Goal: Task Accomplishment & Management: Use online tool/utility

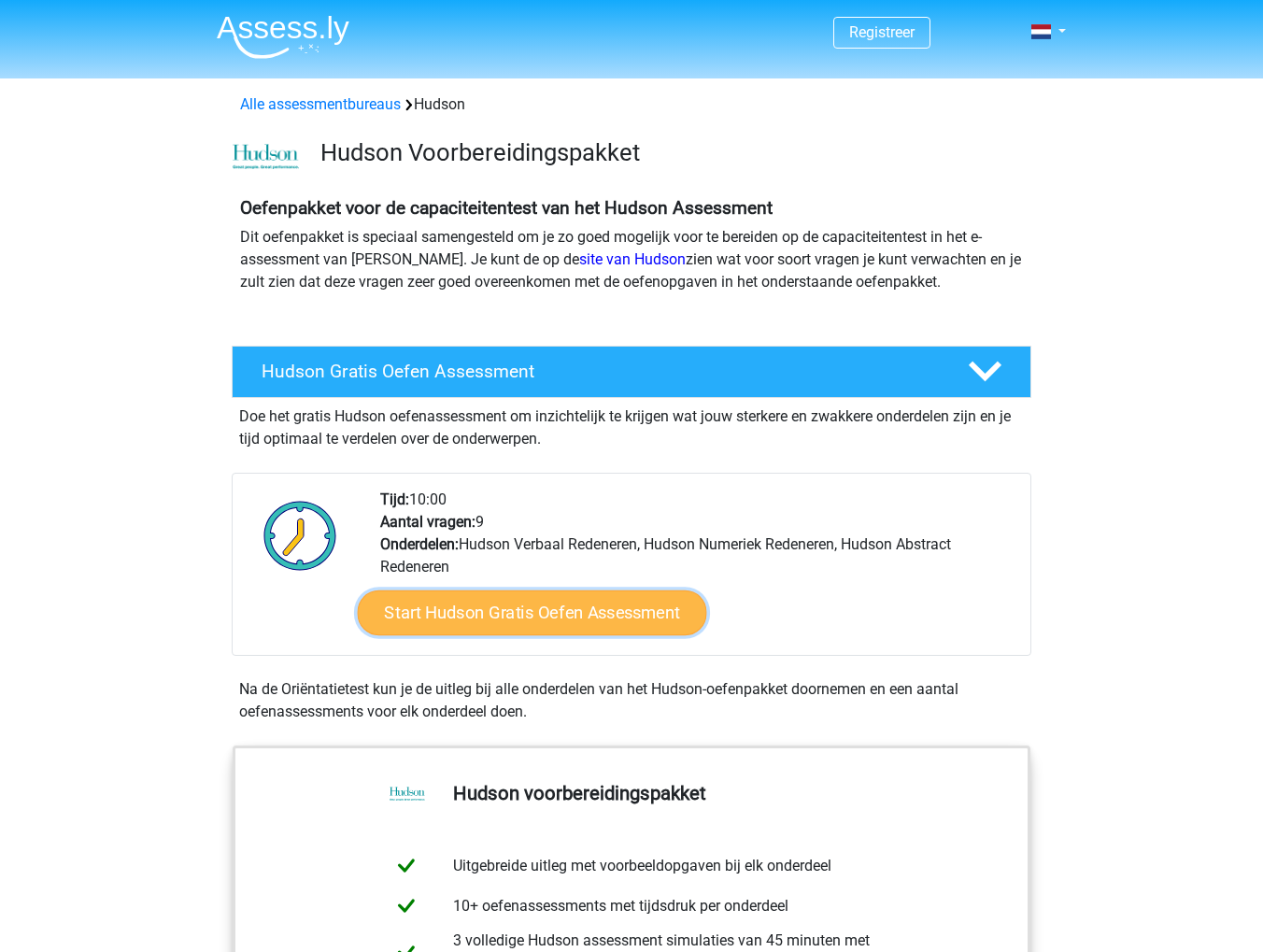
drag, startPoint x: 590, startPoint y: 609, endPoint x: 620, endPoint y: 610, distance: 30.0
click at [590, 609] on link "Start Hudson Gratis Oefen Assessment" at bounding box center [531, 612] width 349 height 44
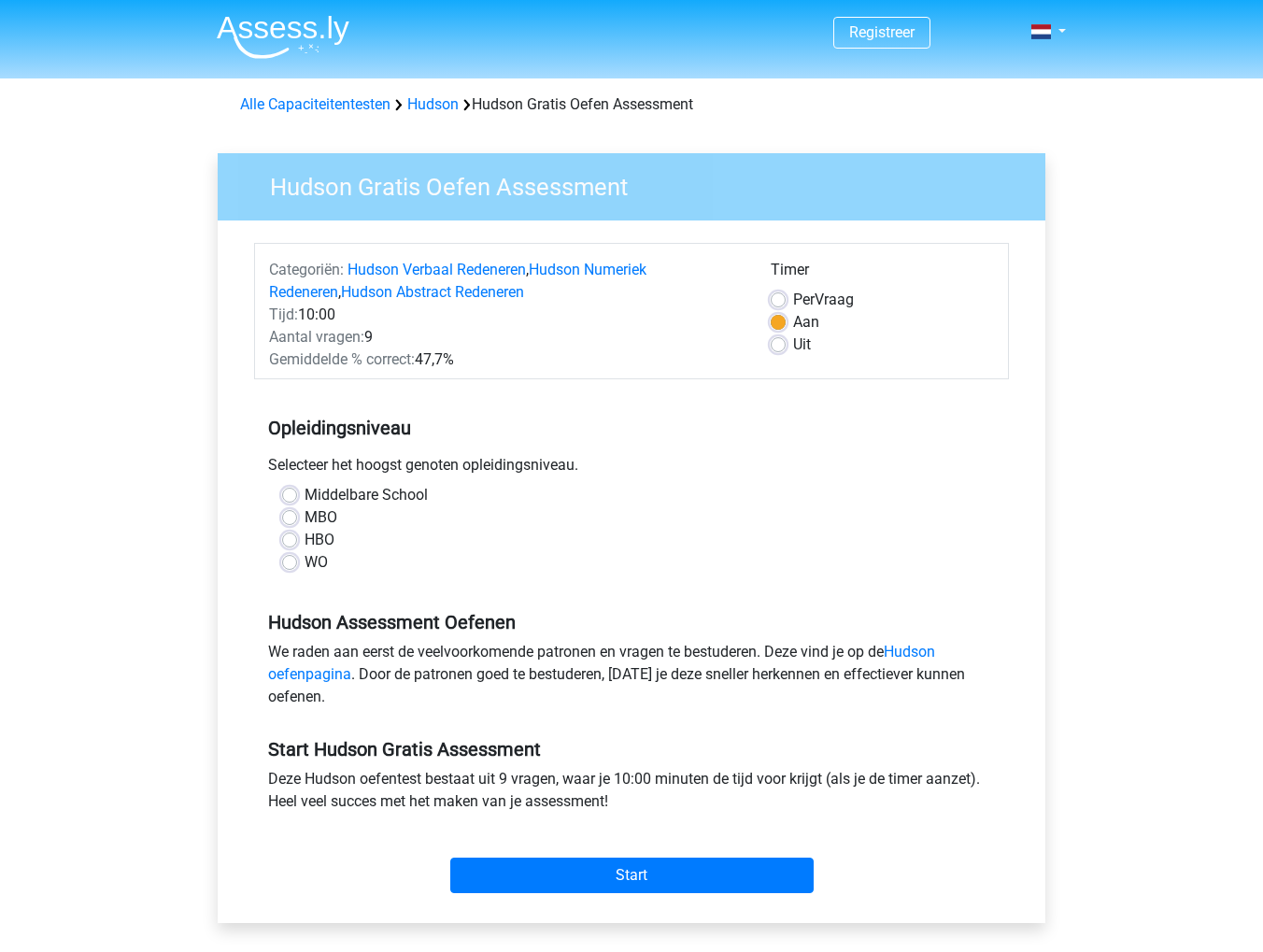
click at [317, 537] on label "HBO" at bounding box center [320, 540] width 30 height 23
click at [297, 537] on input "HBO" at bounding box center [289, 538] width 15 height 19
radio input "true"
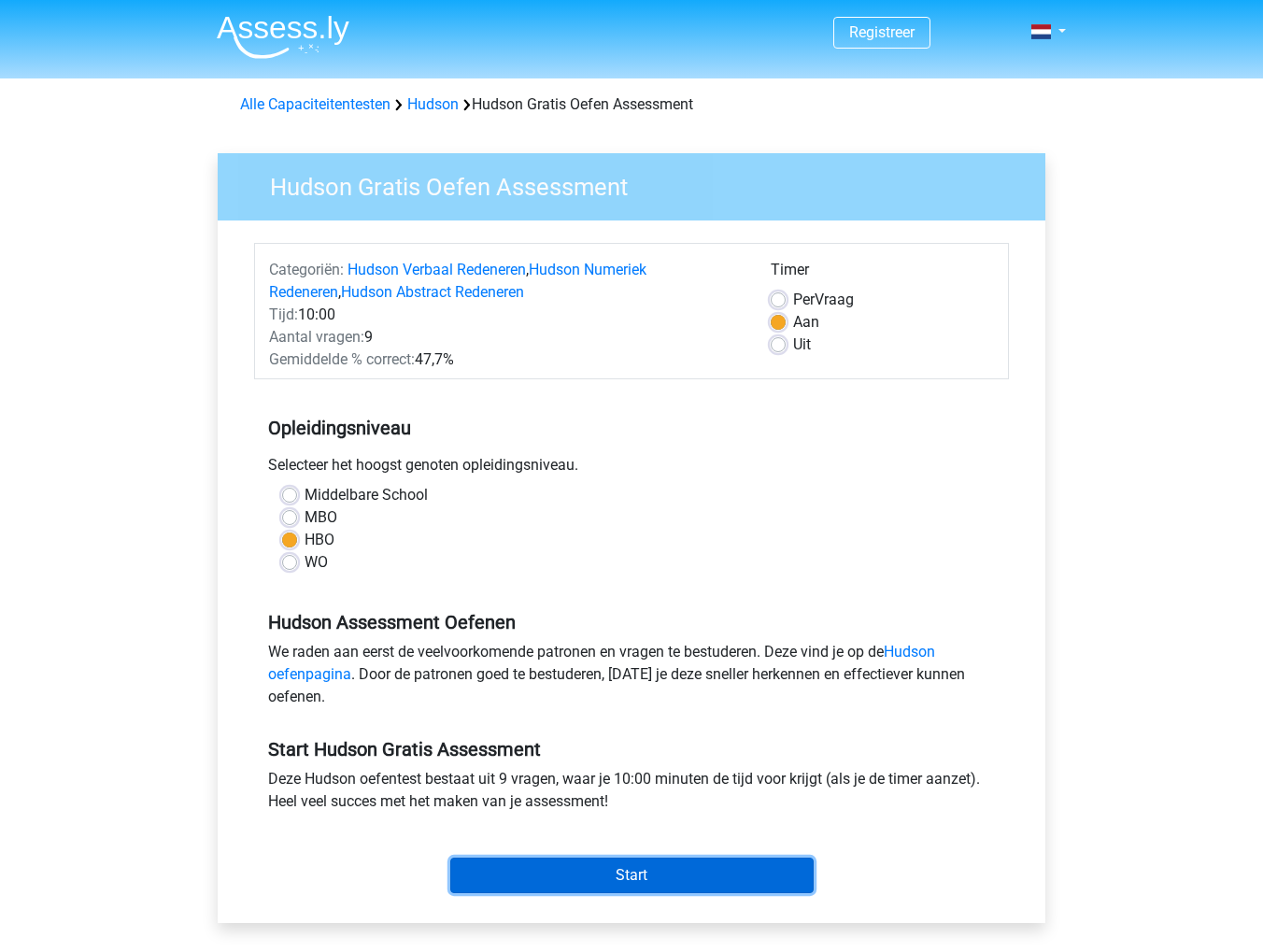
click at [627, 875] on input "Start" at bounding box center [632, 875] width 363 height 36
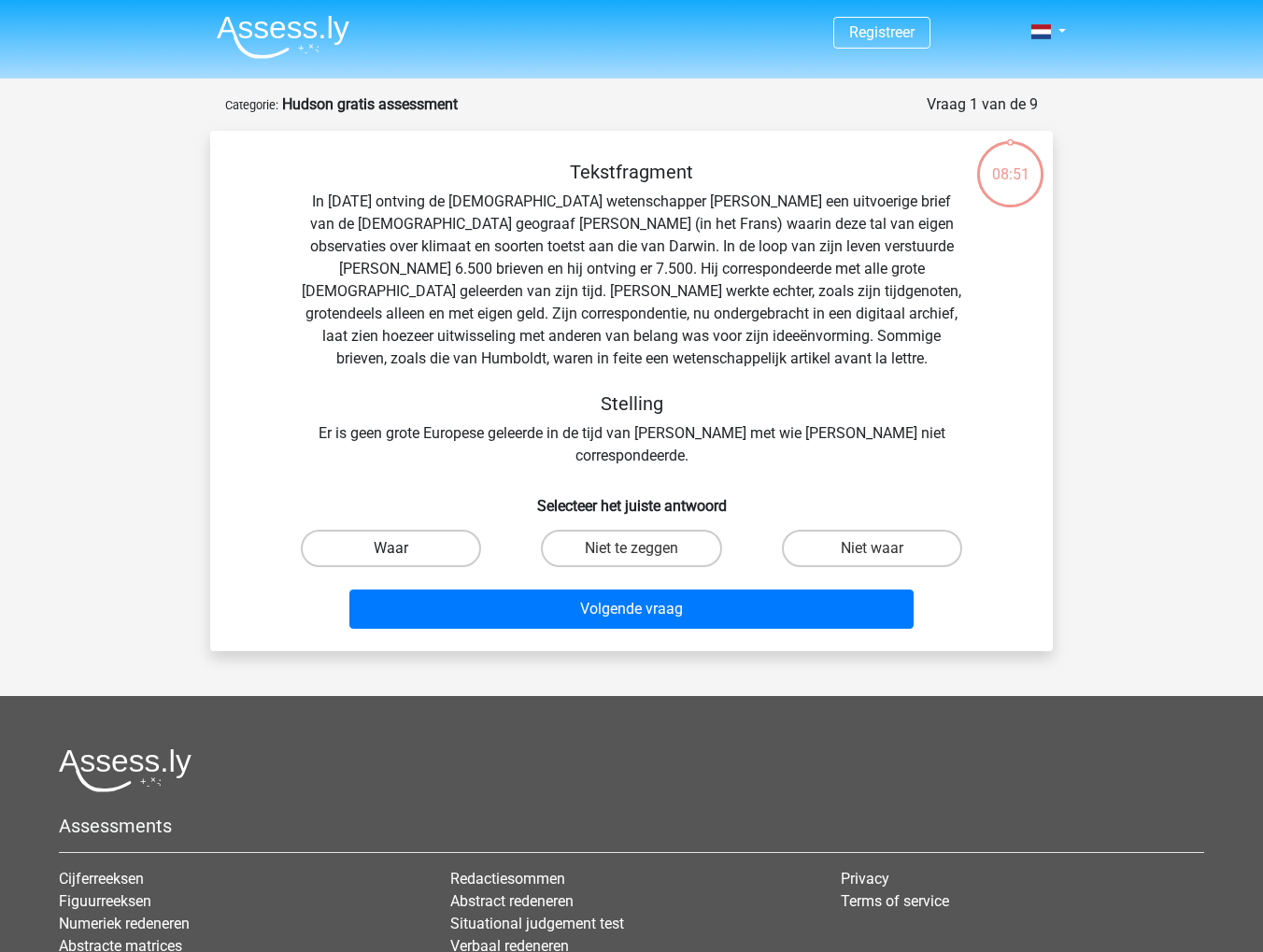
drag, startPoint x: 373, startPoint y: 517, endPoint x: 388, endPoint y: 517, distance: 15.0
click at [372, 529] on label "Waar" at bounding box center [390, 548] width 181 height 38
click at [391, 548] on input "Waar" at bounding box center [397, 554] width 12 height 12
radio input "true"
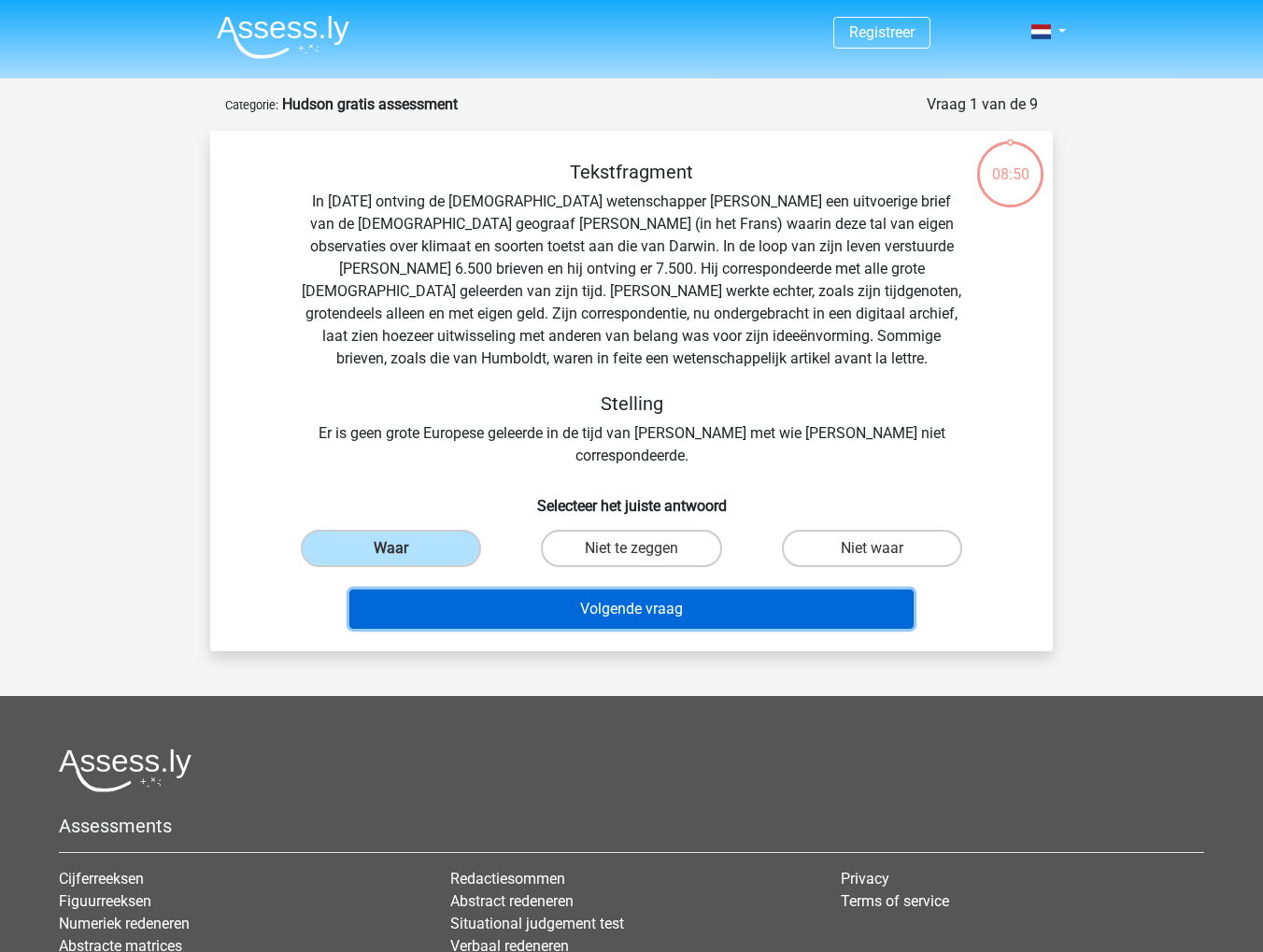
click at [653, 589] on button "Volgende vraag" at bounding box center [632, 608] width 565 height 39
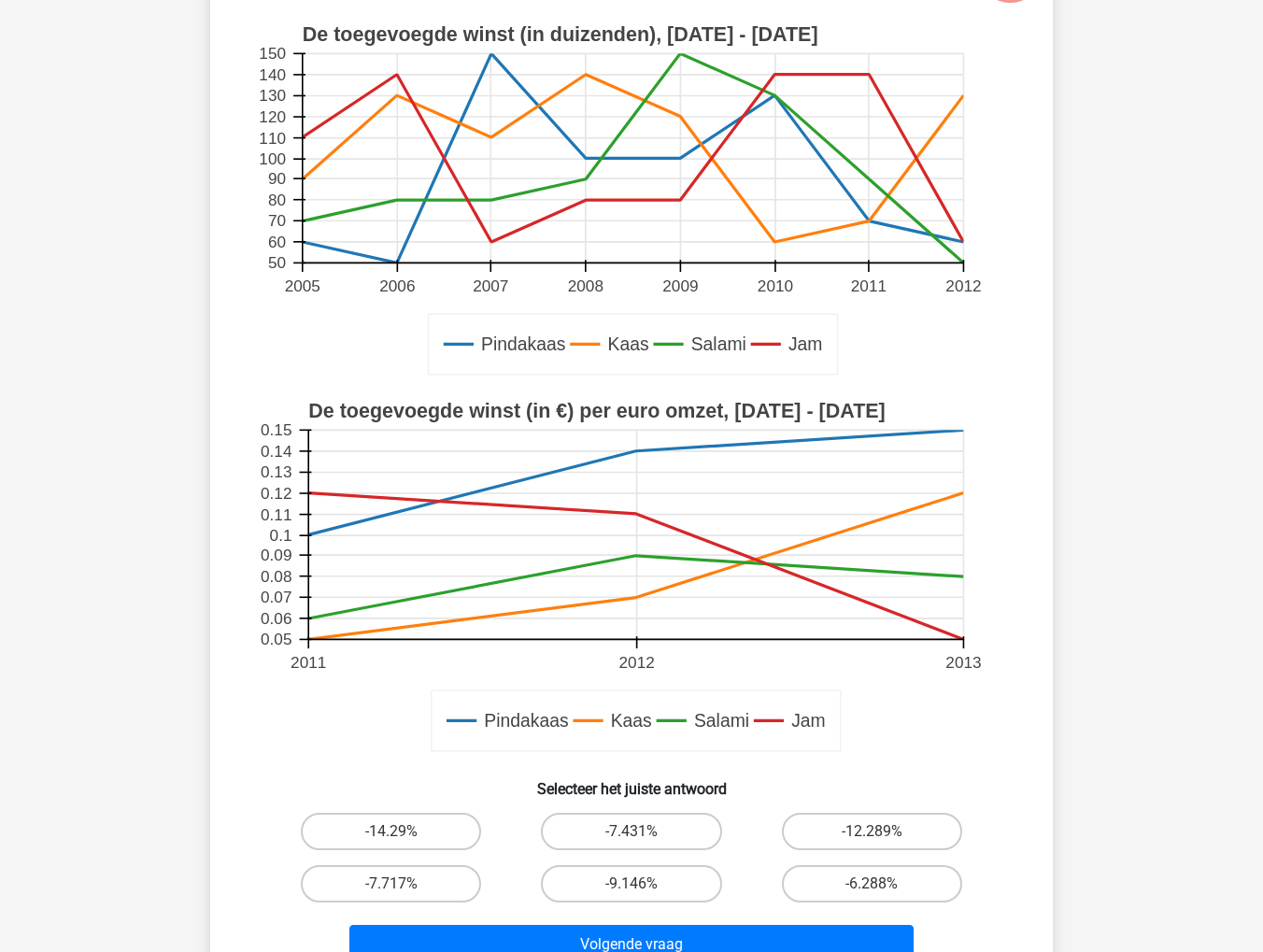
scroll to position [280, 0]
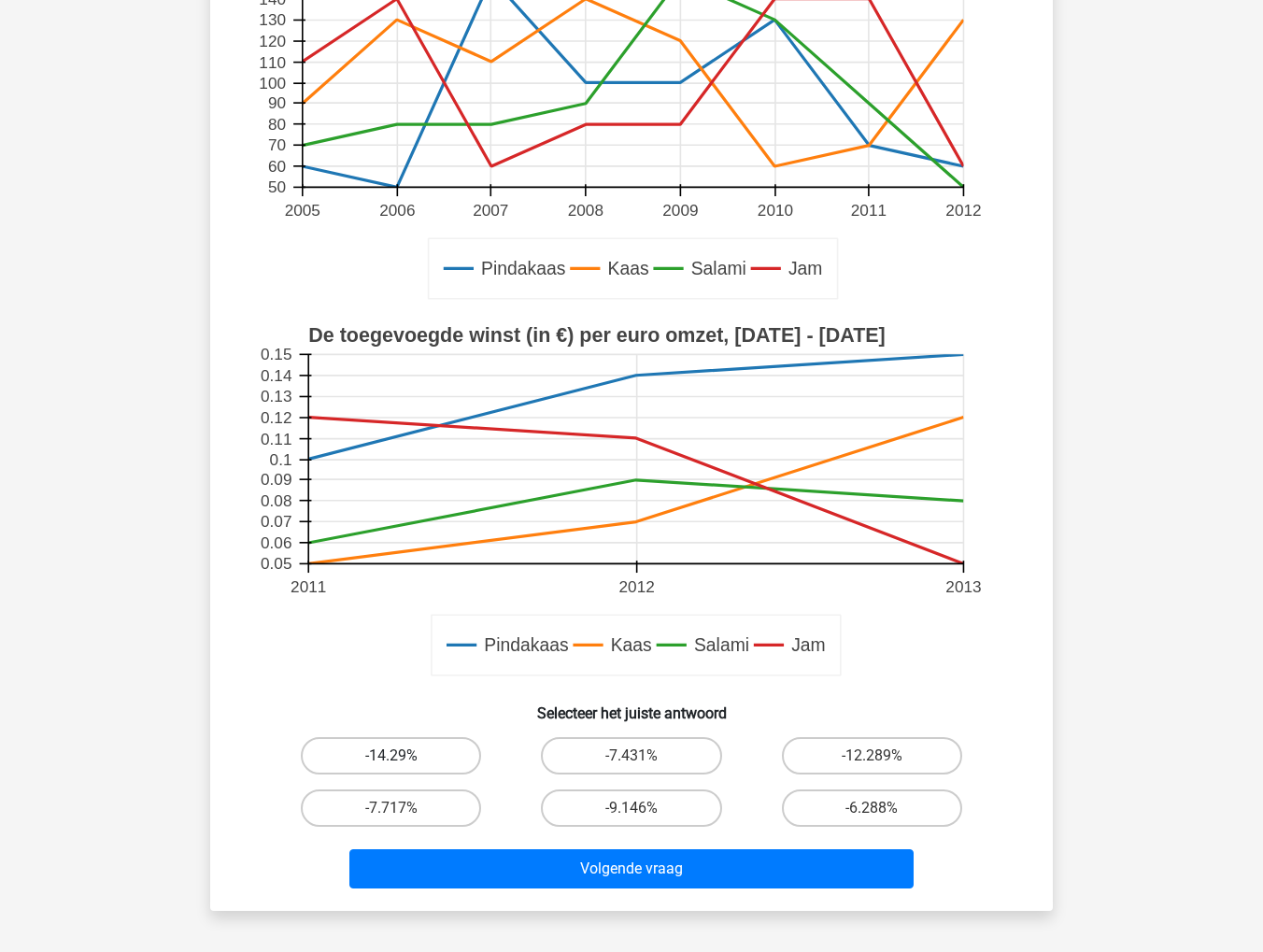
drag, startPoint x: 401, startPoint y: 750, endPoint x: 438, endPoint y: 750, distance: 37.0
click at [401, 750] on label "-14.29%" at bounding box center [390, 755] width 181 height 38
click at [401, 755] on input "-14.29%" at bounding box center [397, 761] width 12 height 12
radio input "true"
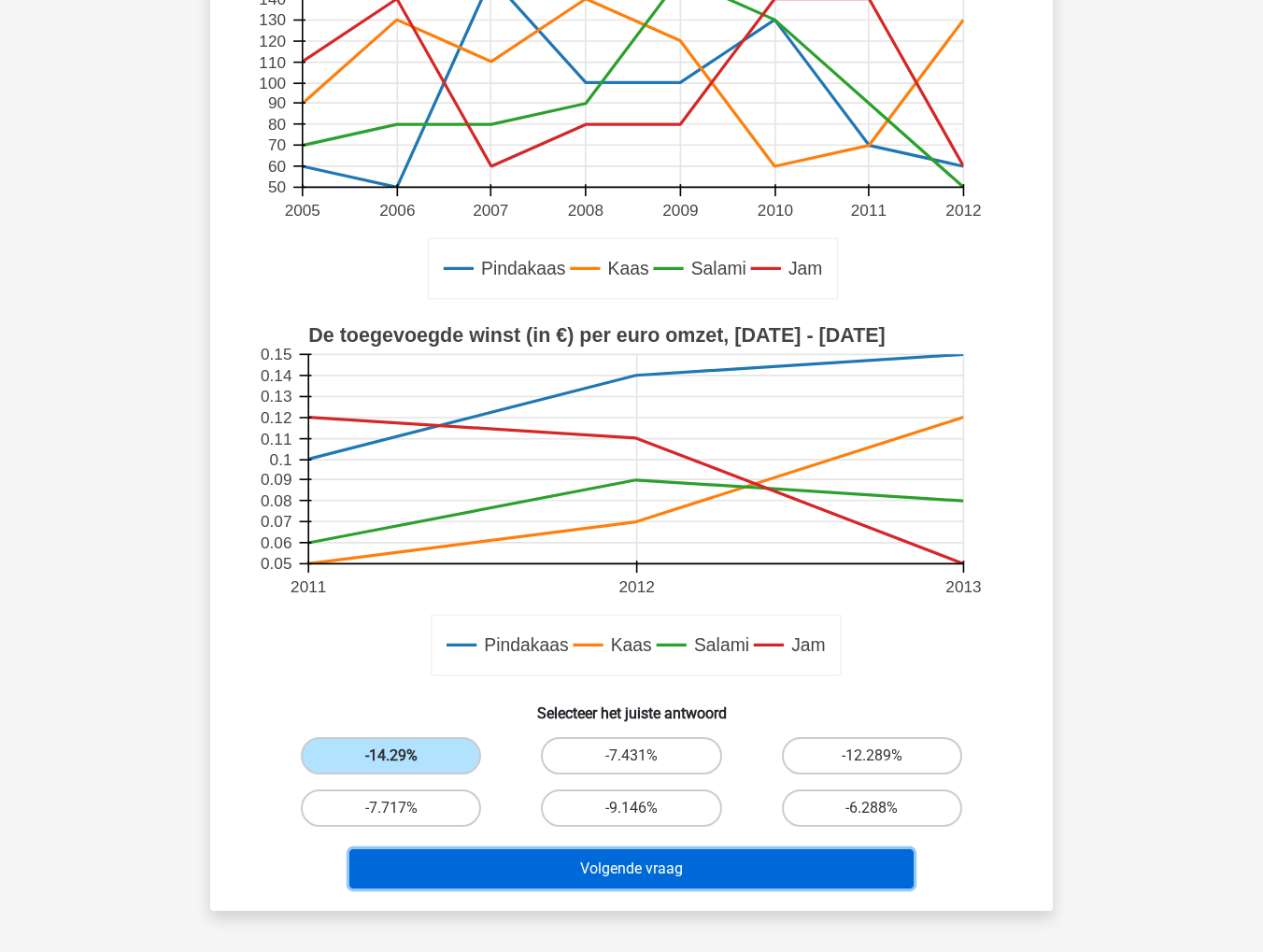
click at [649, 866] on button "Volgende vraag" at bounding box center [632, 868] width 565 height 39
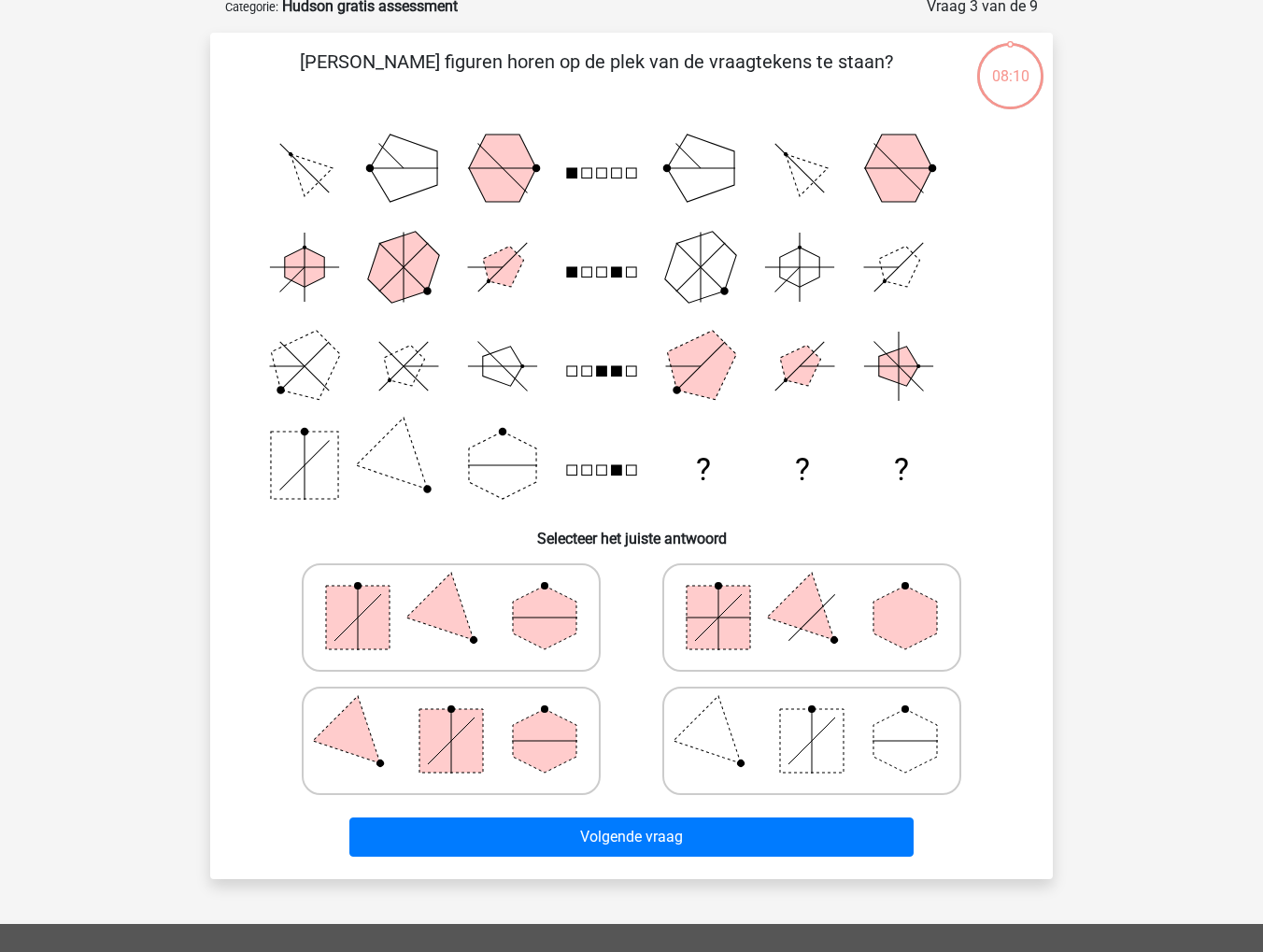
scroll to position [94, 0]
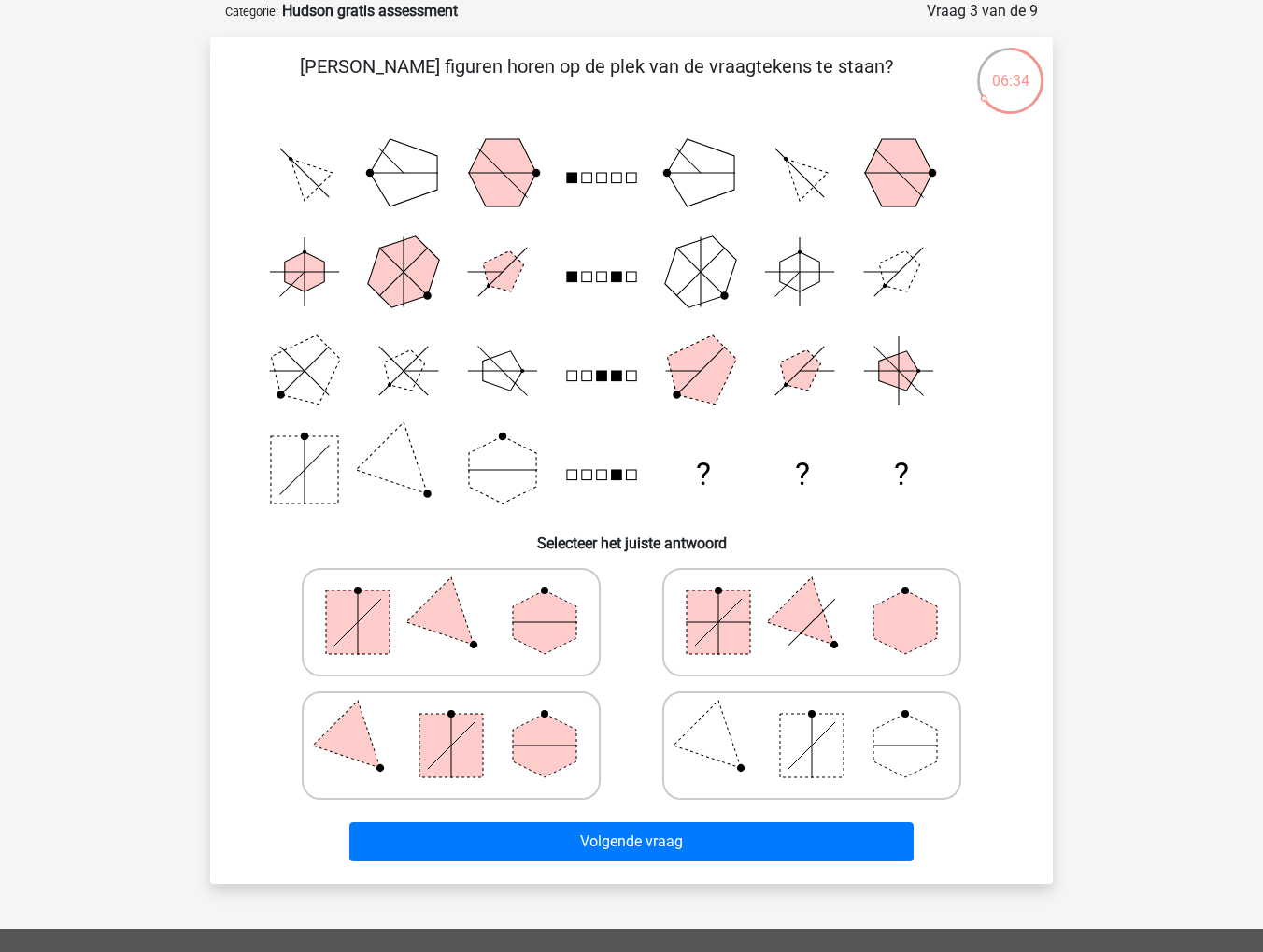
click at [528, 632] on polygon at bounding box center [544, 621] width 63 height 63
click at [463, 598] on input "radio" at bounding box center [457, 592] width 12 height 12
radio input "true"
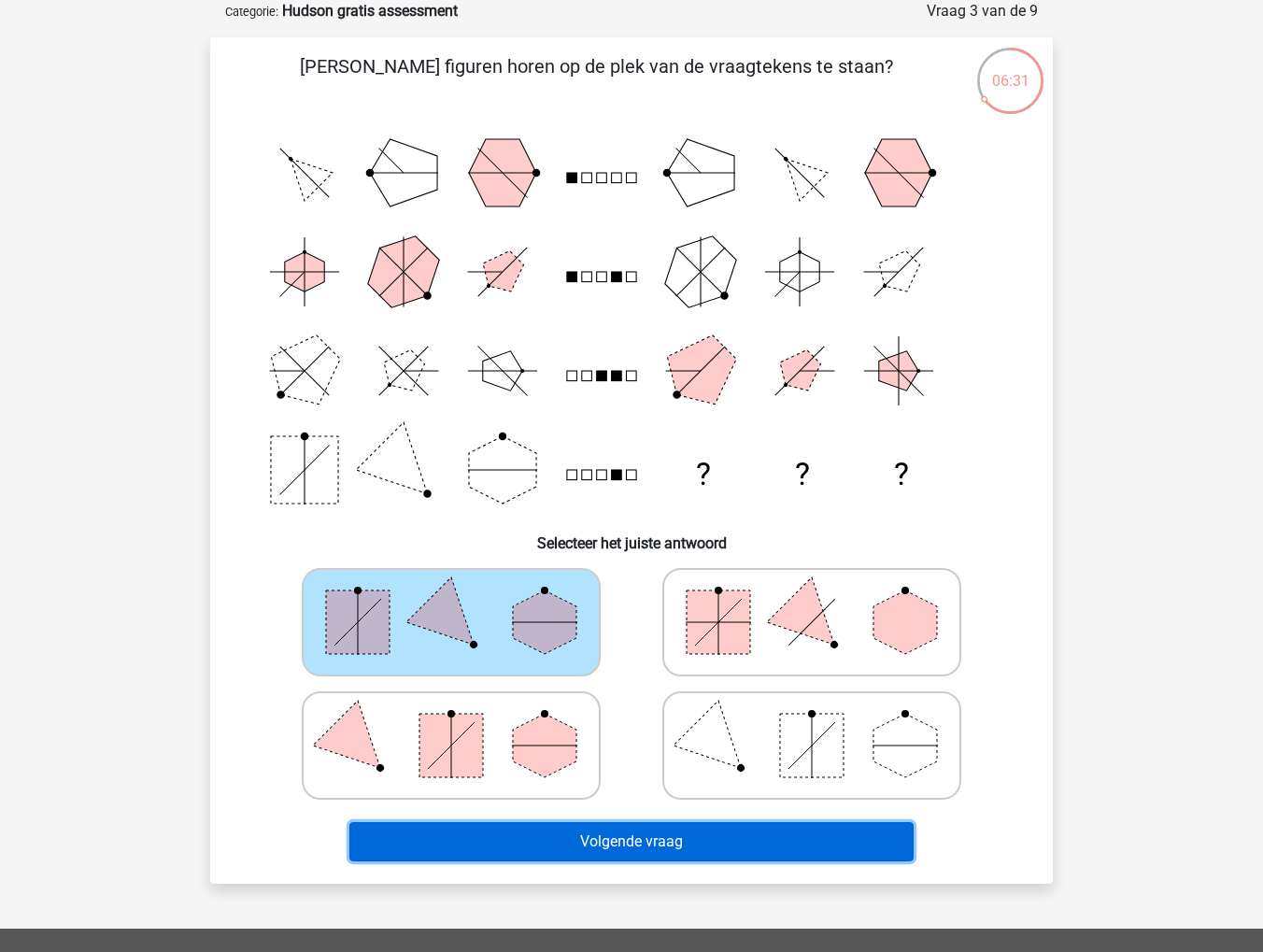
click at [645, 841] on button "Volgende vraag" at bounding box center [632, 840] width 565 height 39
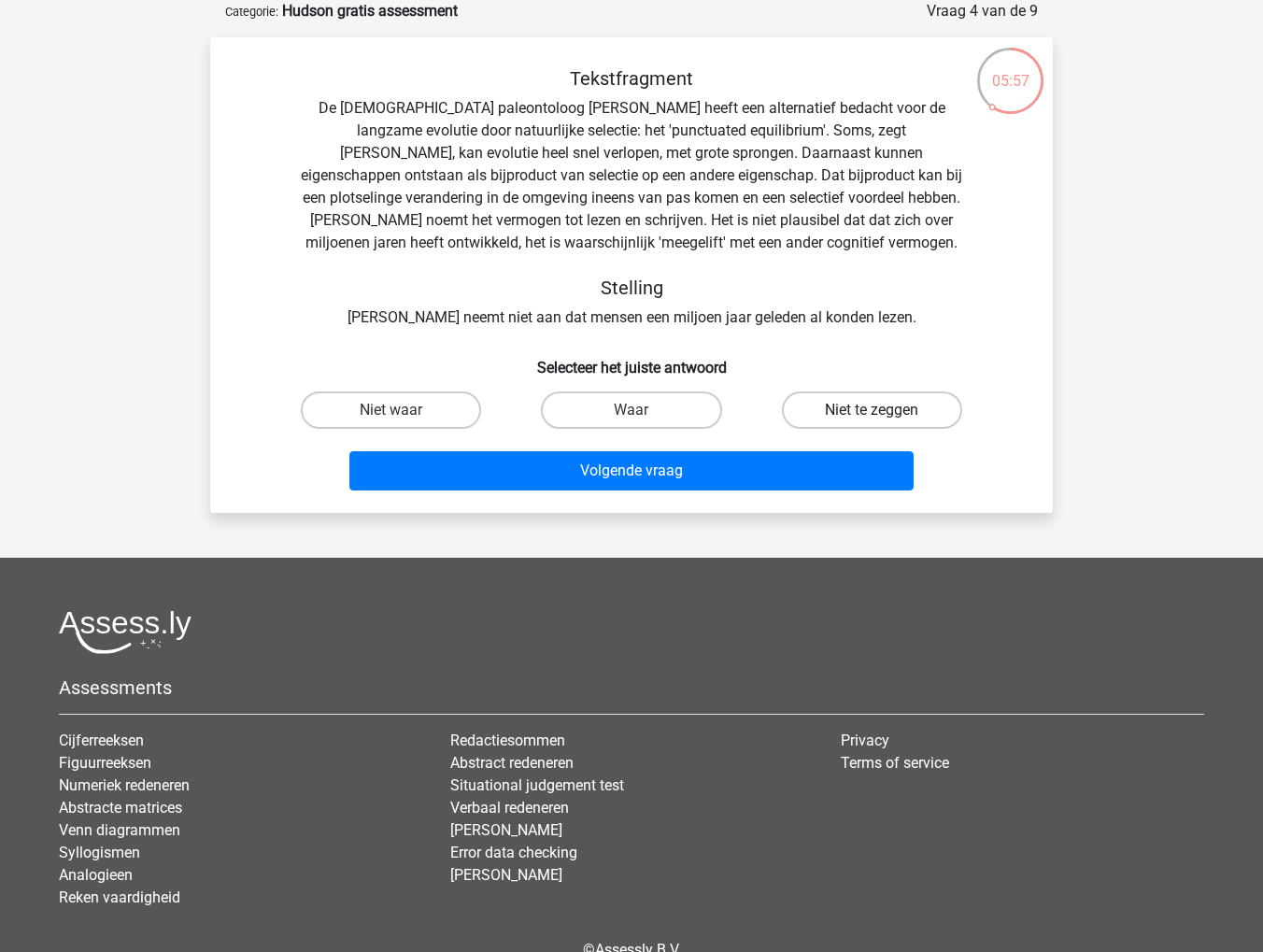
click at [870, 409] on label "Niet te zeggen" at bounding box center [872, 410] width 181 height 38
click at [872, 410] on input "Niet te zeggen" at bounding box center [877, 416] width 12 height 12
radio input "true"
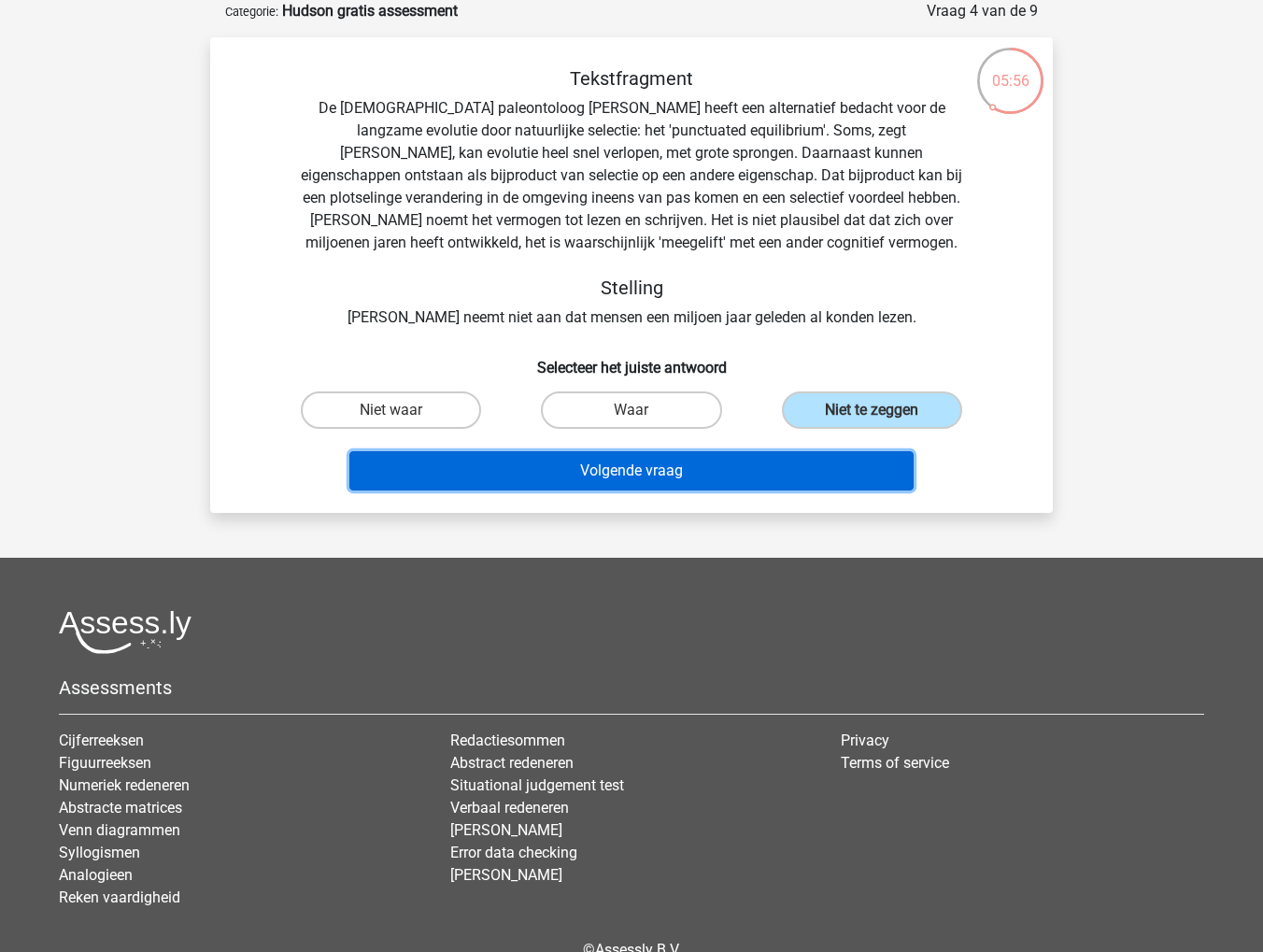
click at [631, 476] on button "Volgende vraag" at bounding box center [632, 470] width 565 height 39
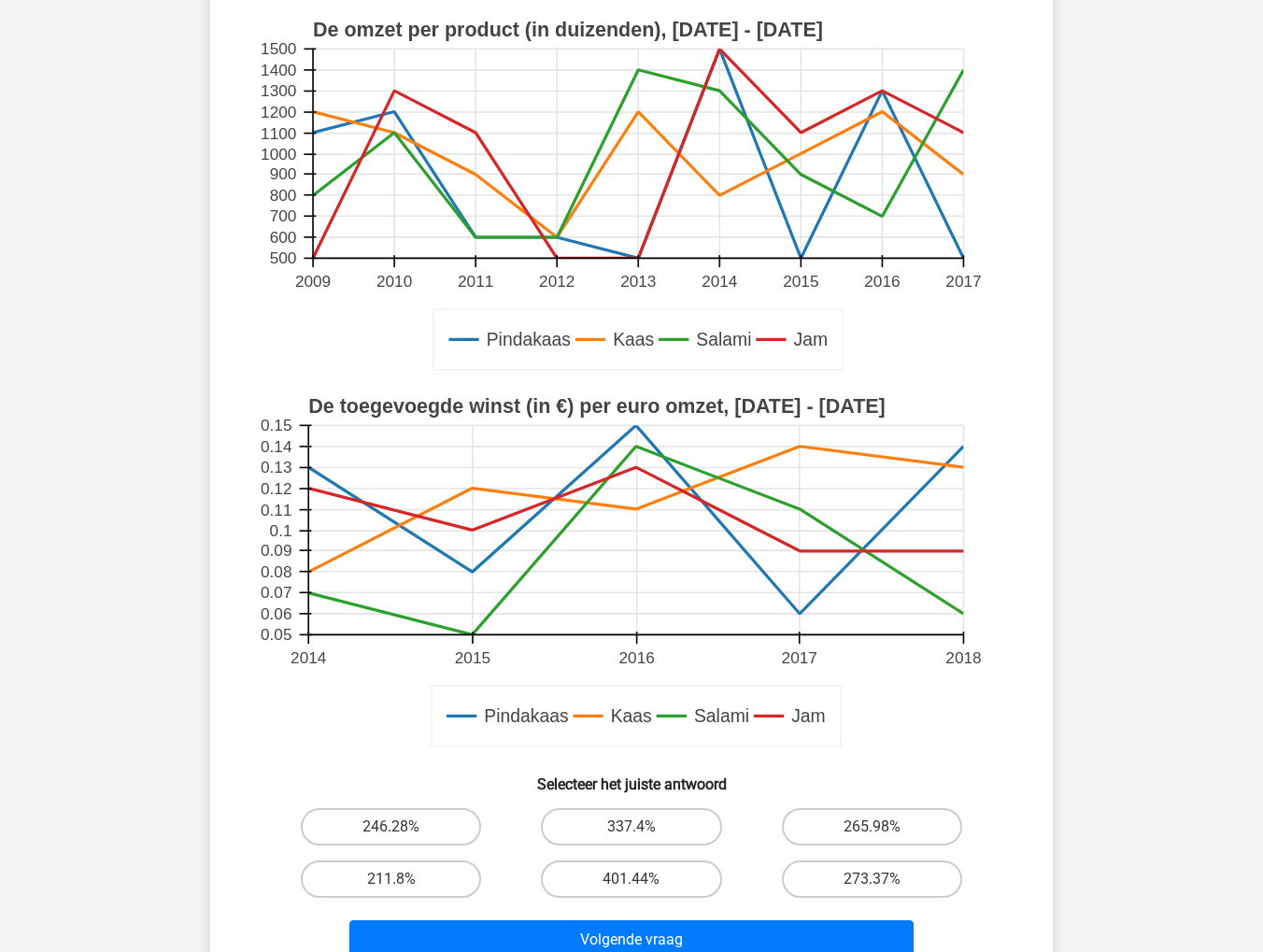
scroll to position [653, 0]
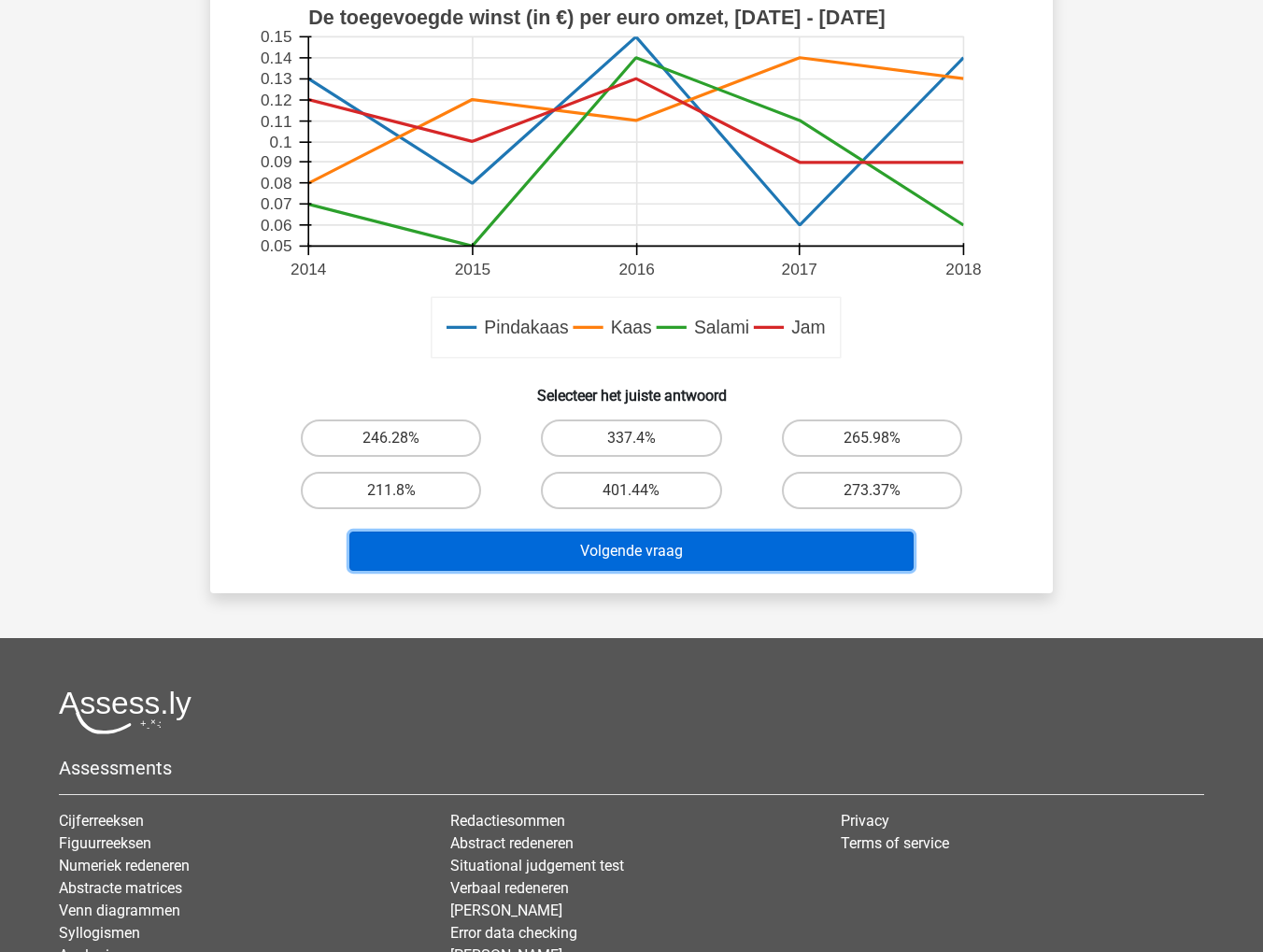
drag, startPoint x: 639, startPoint y: 553, endPoint x: 807, endPoint y: 511, distance: 173.2
click at [639, 552] on button "Volgende vraag" at bounding box center [632, 550] width 565 height 39
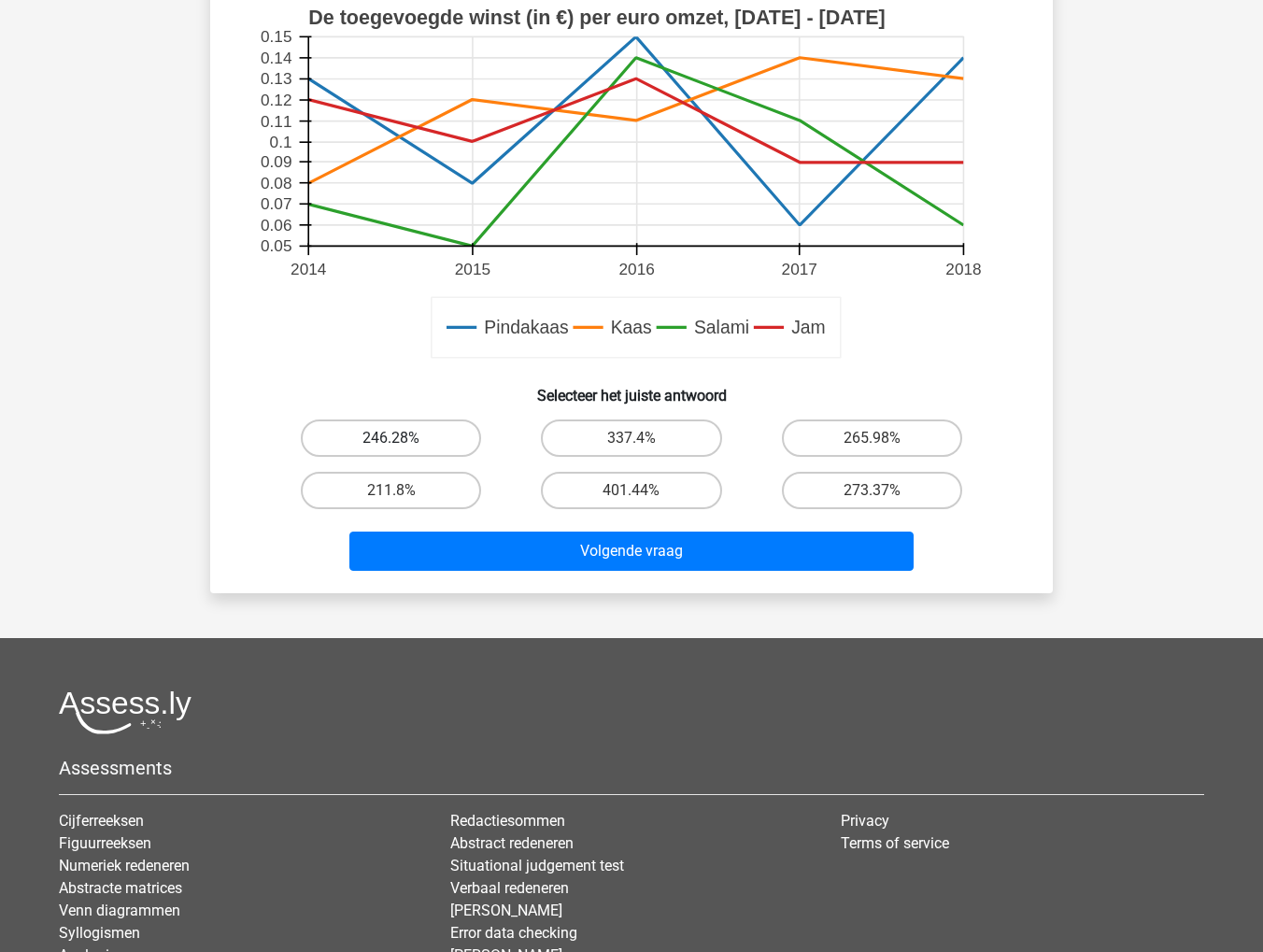
click at [444, 443] on label "246.28%" at bounding box center [390, 439] width 181 height 38
click at [404, 443] on input "246.28%" at bounding box center [397, 443] width 12 height 12
radio input "true"
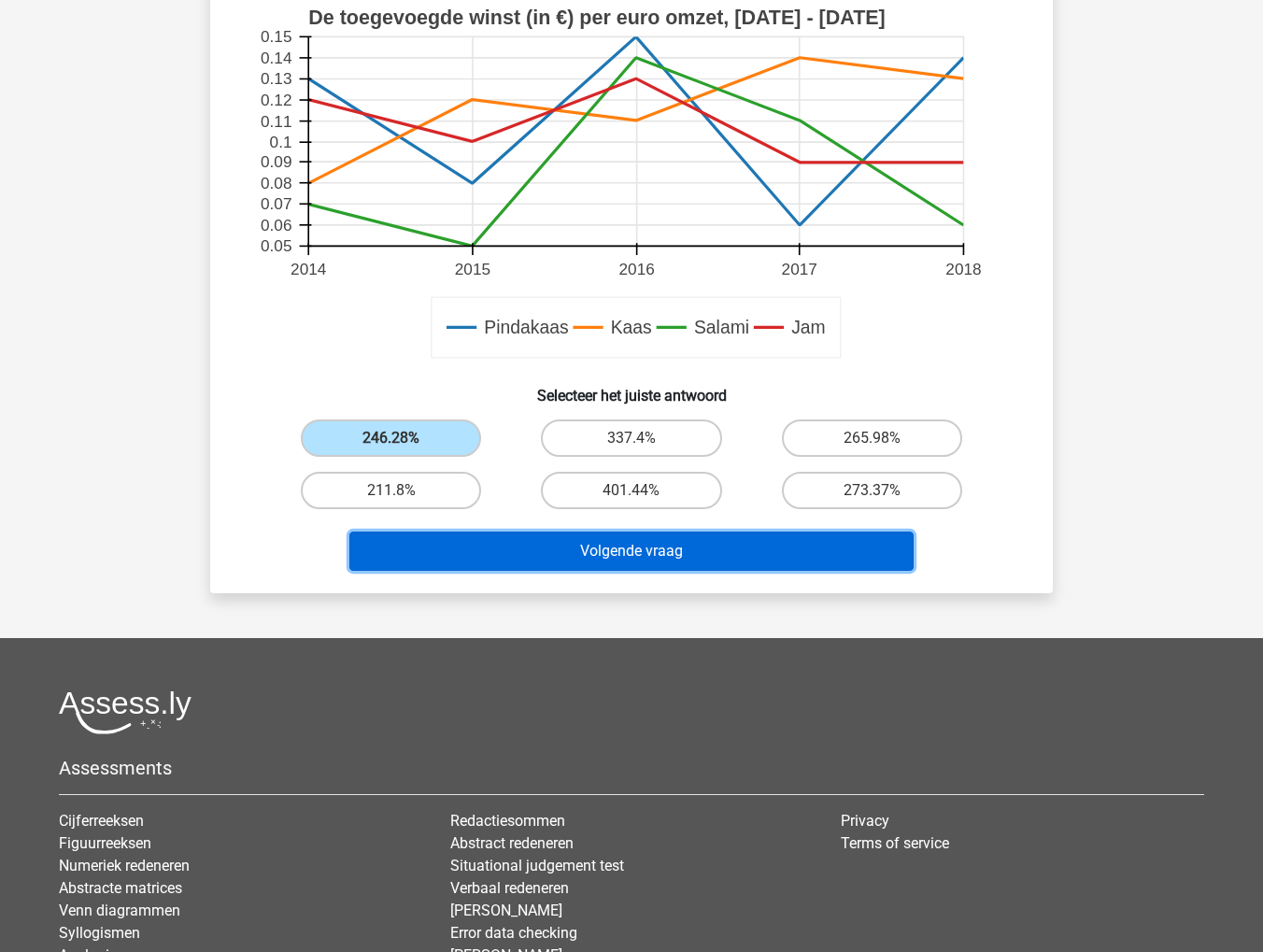
drag, startPoint x: 669, startPoint y: 541, endPoint x: 699, endPoint y: 537, distance: 30.3
click at [676, 540] on button "Volgende vraag" at bounding box center [632, 550] width 565 height 39
drag, startPoint x: 602, startPoint y: 549, endPoint x: 616, endPoint y: 550, distance: 14.0
click at [603, 549] on button "Volgende vraag" at bounding box center [632, 550] width 565 height 39
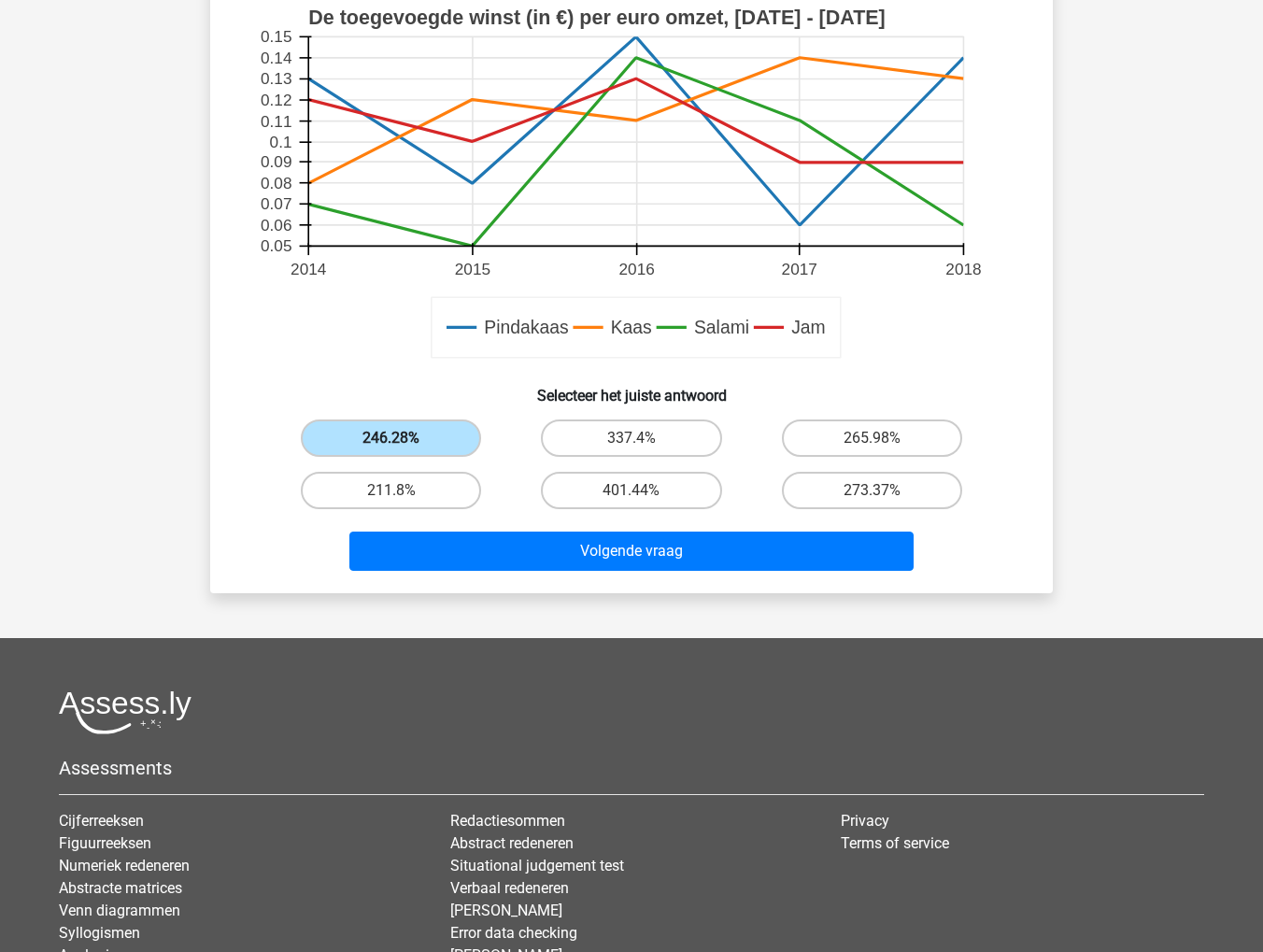
click at [370, 430] on label "246.28%" at bounding box center [390, 439] width 181 height 38
click at [391, 438] on input "246.28%" at bounding box center [397, 443] width 12 height 12
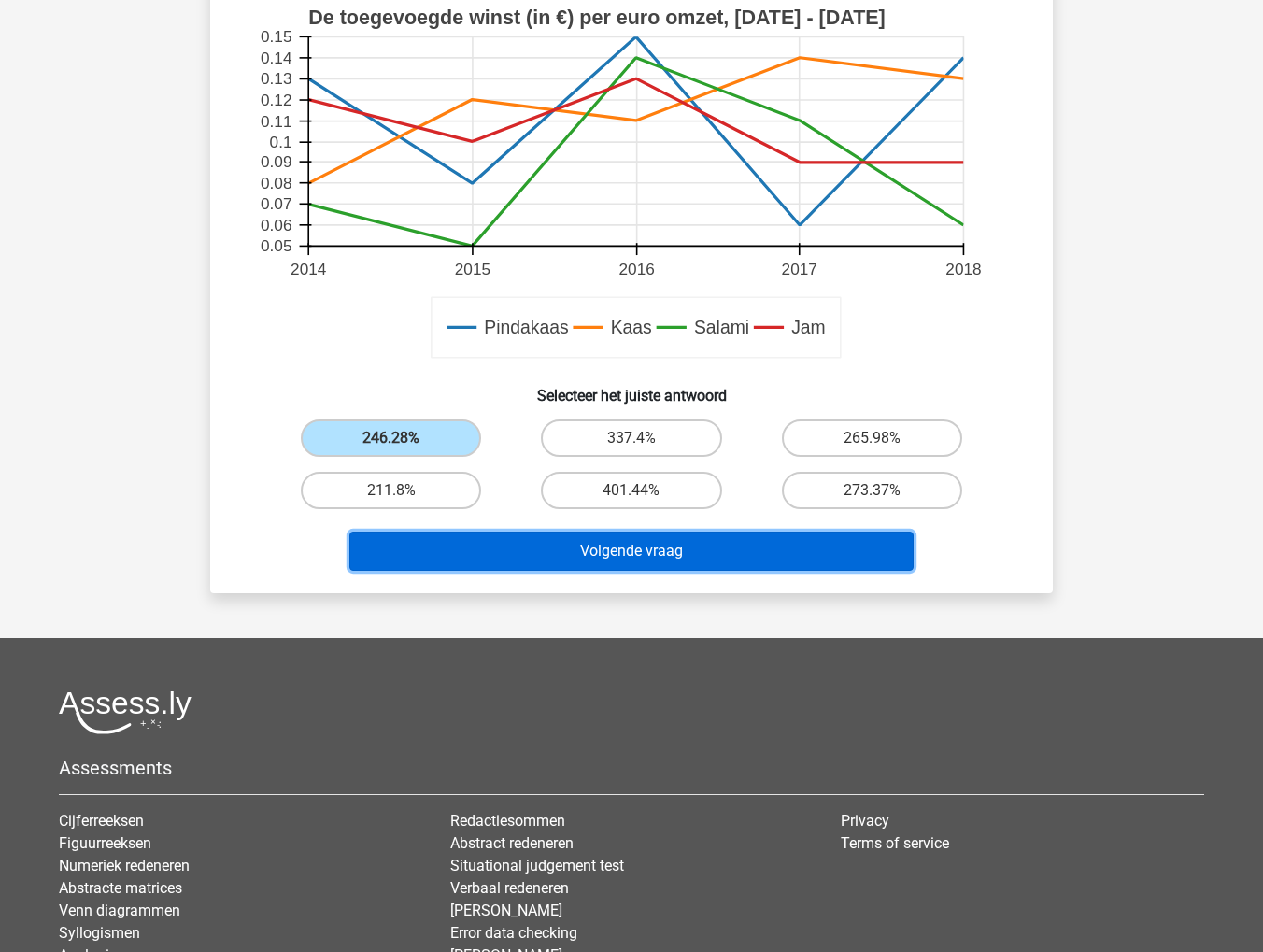
click at [607, 545] on button "Volgende vraag" at bounding box center [632, 550] width 565 height 39
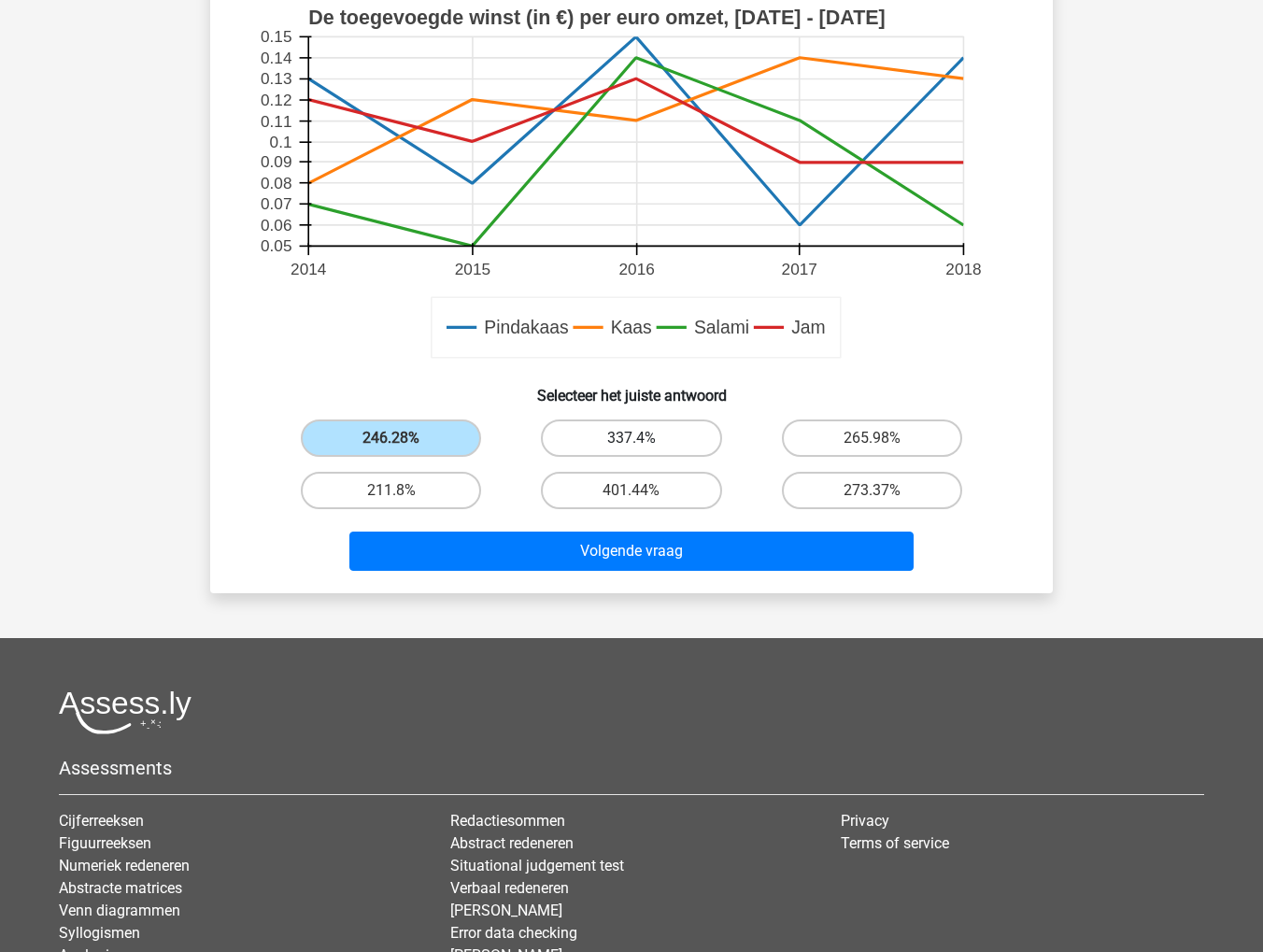
click at [639, 446] on input "337.4%" at bounding box center [637, 443] width 12 height 12
radio input "true"
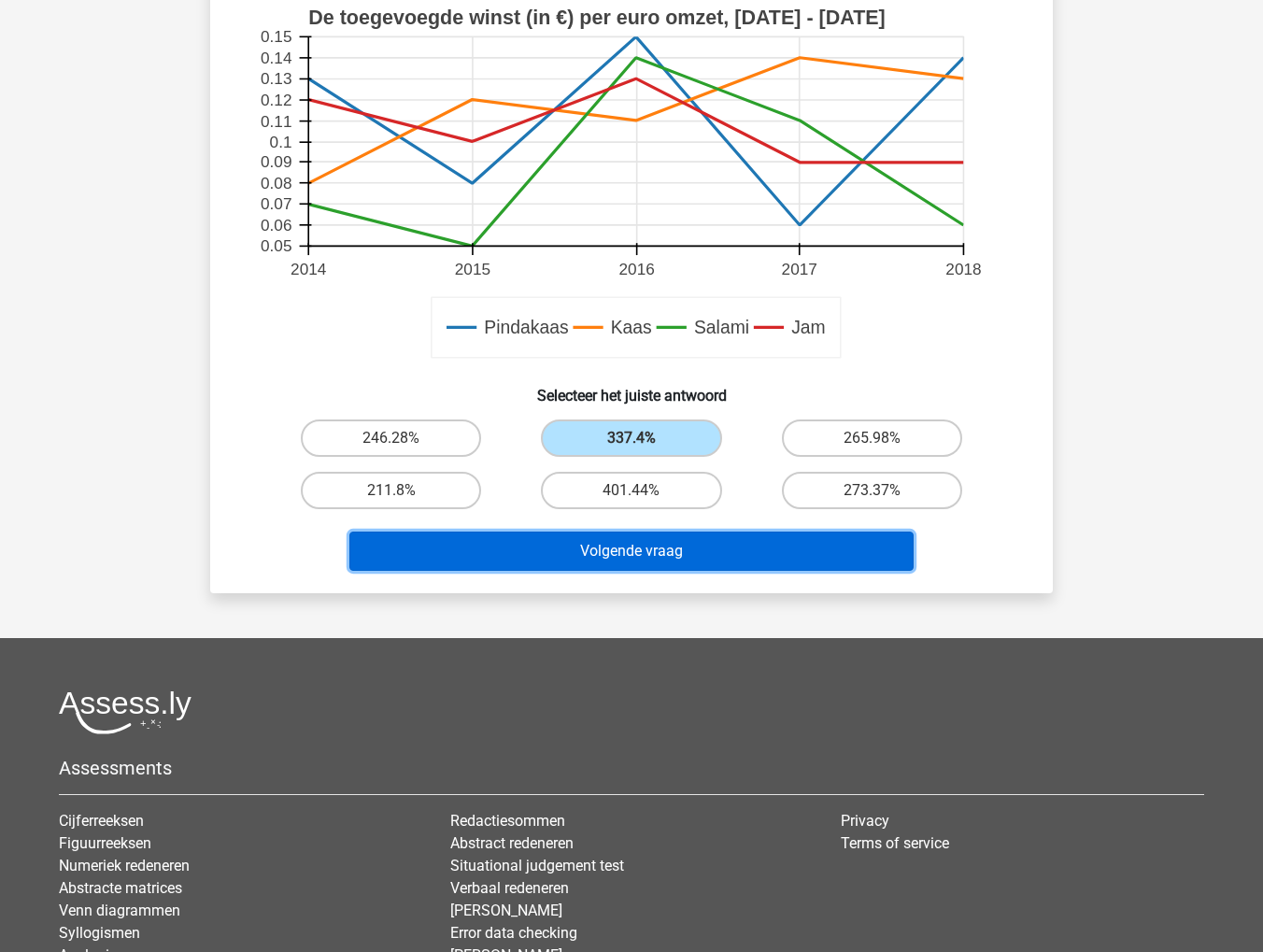
click at [641, 538] on button "Volgende vraag" at bounding box center [632, 550] width 565 height 39
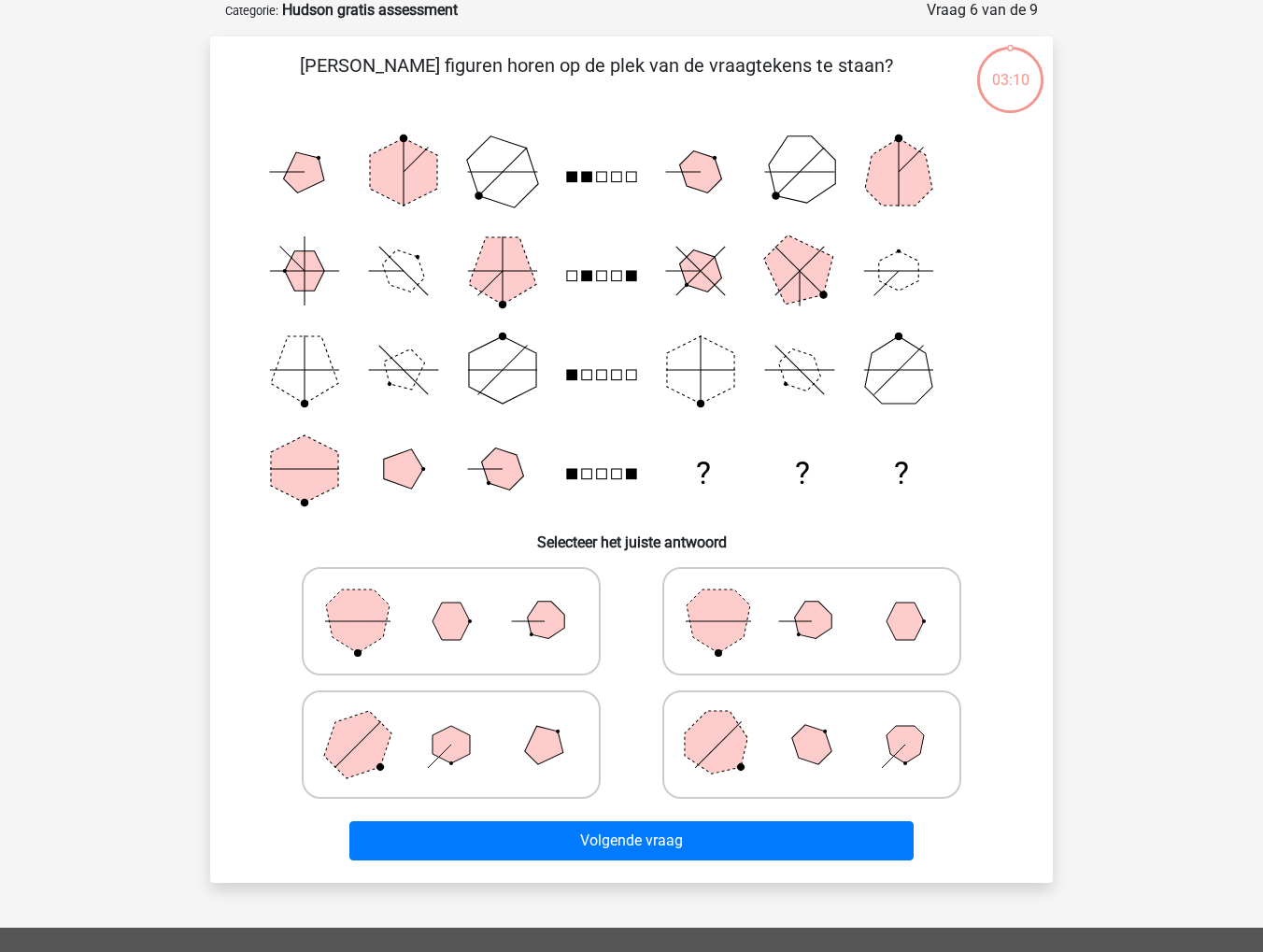
scroll to position [94, 0]
